Goal: Information Seeking & Learning: Learn about a topic

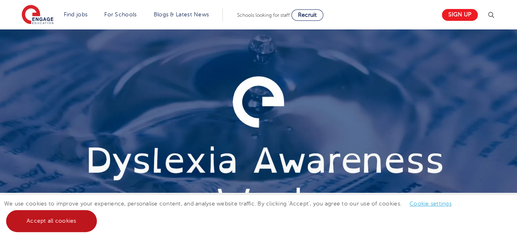
click at [73, 222] on link "Accept all cookies" at bounding box center [51, 221] width 91 height 22
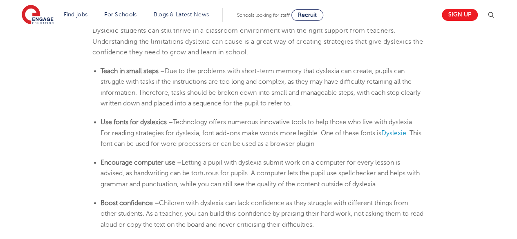
scroll to position [1372, 0]
click at [393, 132] on span "Dyslexie" at bounding box center [393, 132] width 25 height 7
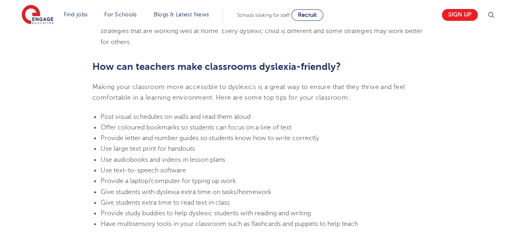
scroll to position [1758, 0]
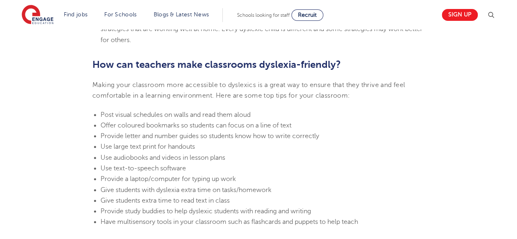
click at [254, 147] on li "Use large text print for handouts" at bounding box center [263, 146] width 324 height 11
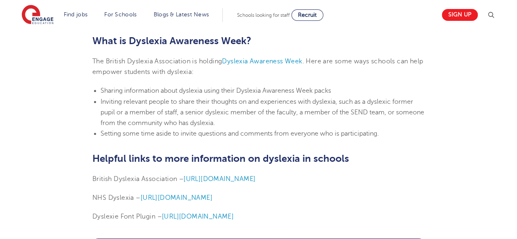
scroll to position [1848, 0]
